Goal: Check status: Check status

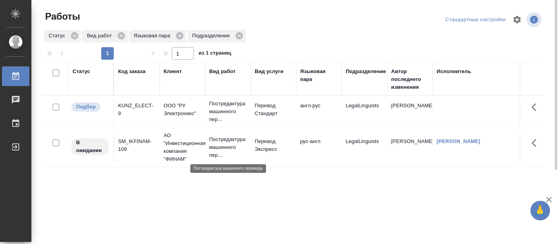
drag, startPoint x: 238, startPoint y: 133, endPoint x: 224, endPoint y: 146, distance: 19.2
click at [224, 146] on p "Постредактура машинного пер..." at bounding box center [228, 147] width 38 height 24
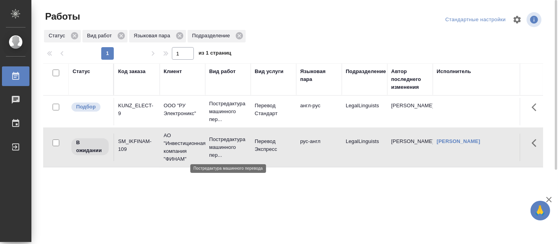
click at [223, 147] on p "Постредактура машинного пер..." at bounding box center [228, 147] width 38 height 24
click at [228, 143] on p "Постредактура машинного пер..." at bounding box center [228, 147] width 38 height 24
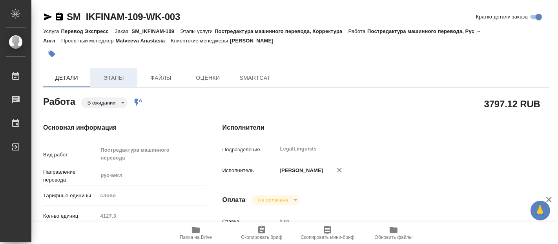
type textarea "x"
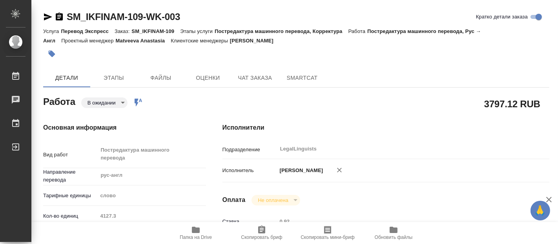
type textarea "x"
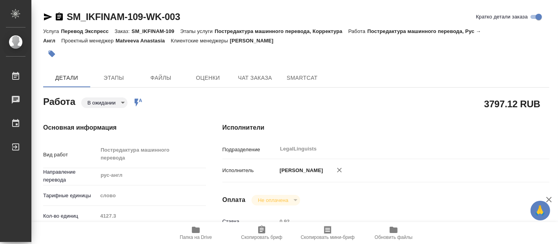
type textarea "x"
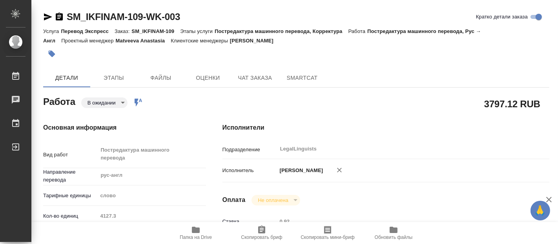
type textarea "x"
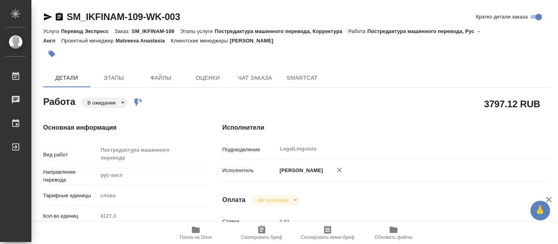
type textarea "x"
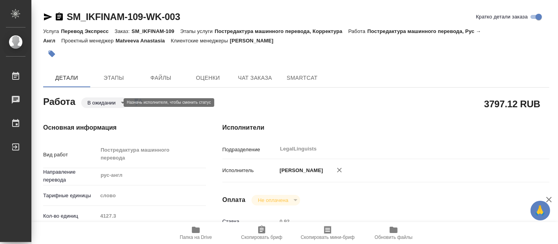
click at [112, 100] on body "🙏 .cls-1 fill:#fff; AWATERA Fadeeva Elena Работы Чаты График Выйти SM_IKFINAM-1…" at bounding box center [279, 122] width 558 height 244
type textarea "x"
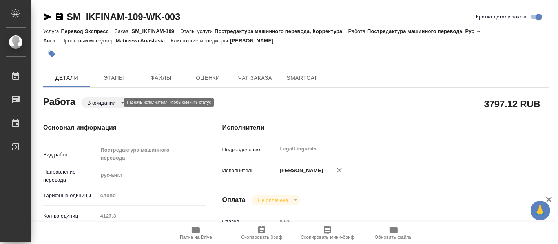
type textarea "x"
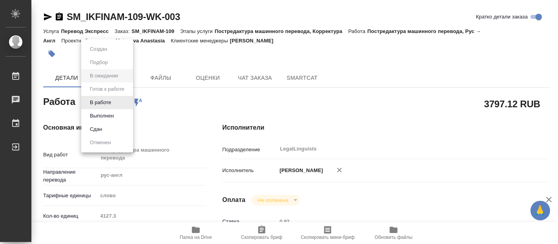
type textarea "x"
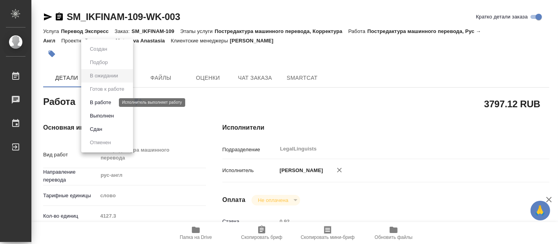
click at [104, 101] on button "В работе" at bounding box center [100, 102] width 26 height 9
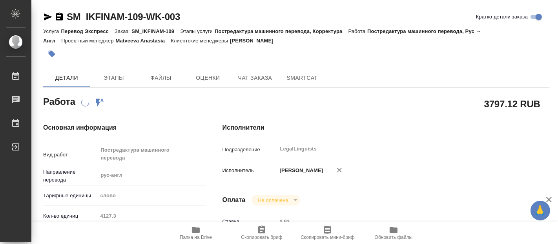
type textarea "x"
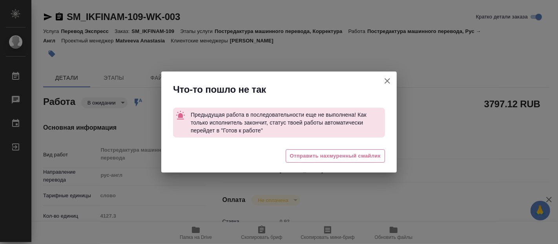
type textarea "x"
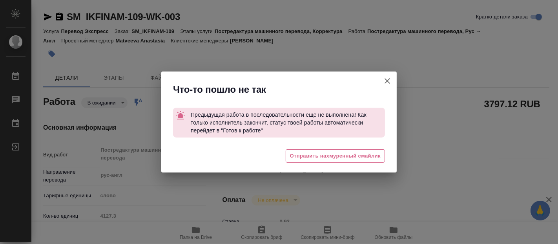
type textarea "x"
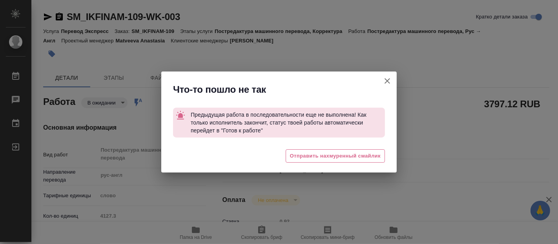
click at [385, 80] on icon "button" at bounding box center [386, 80] width 9 height 9
type textarea "x"
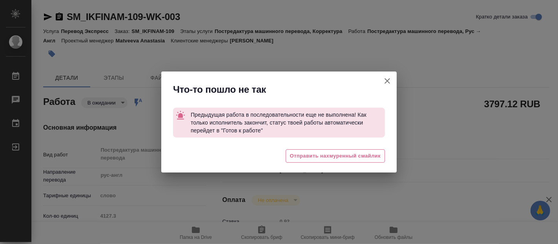
type textarea "x"
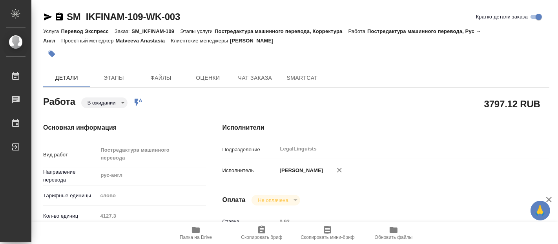
type textarea "x"
